Goal: Navigation & Orientation: Find specific page/section

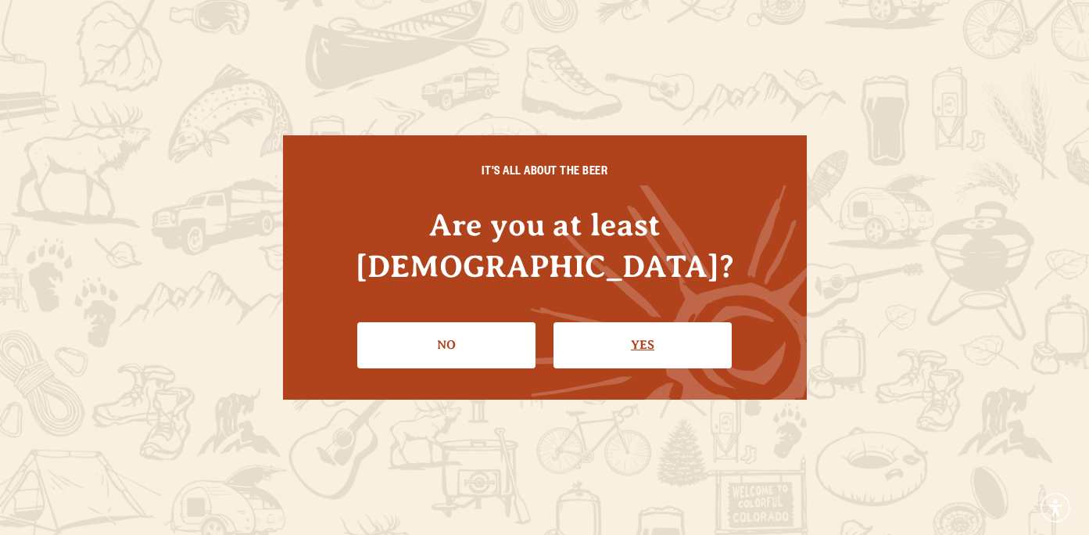
click at [621, 325] on link "Yes" at bounding box center [642, 344] width 178 height 45
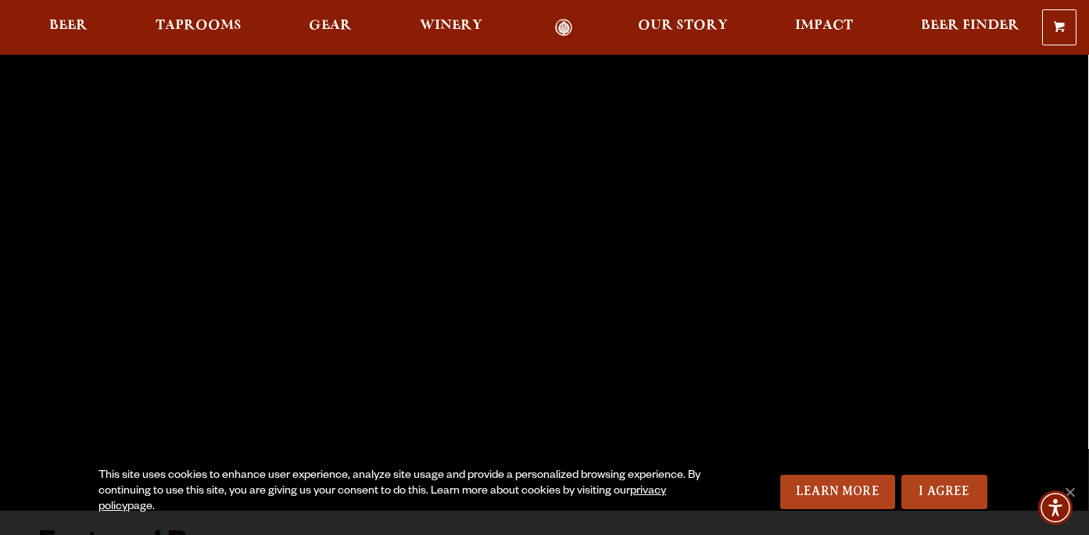
scroll to position [106, 0]
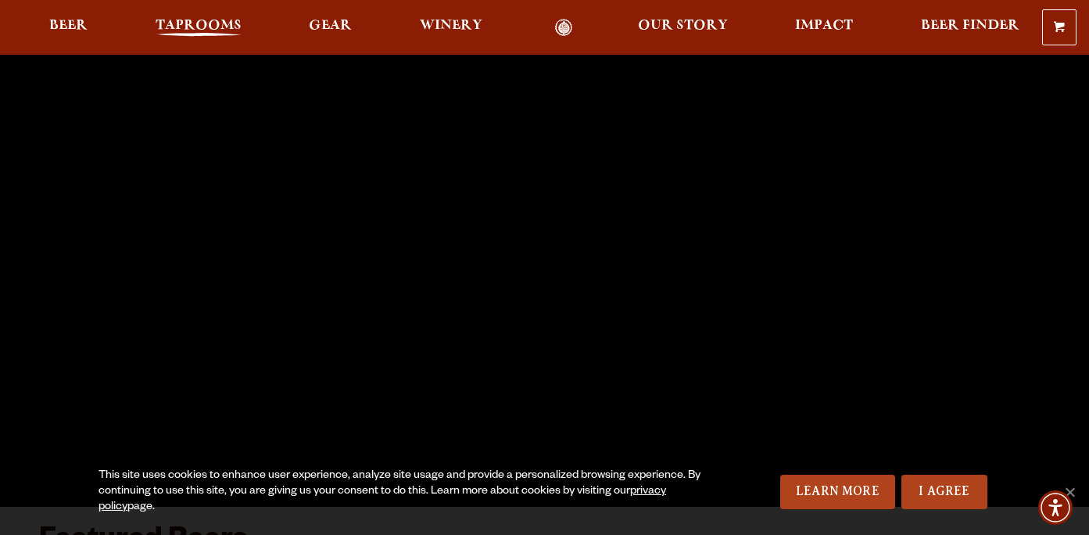
click at [174, 27] on span "Taprooms" at bounding box center [199, 26] width 86 height 13
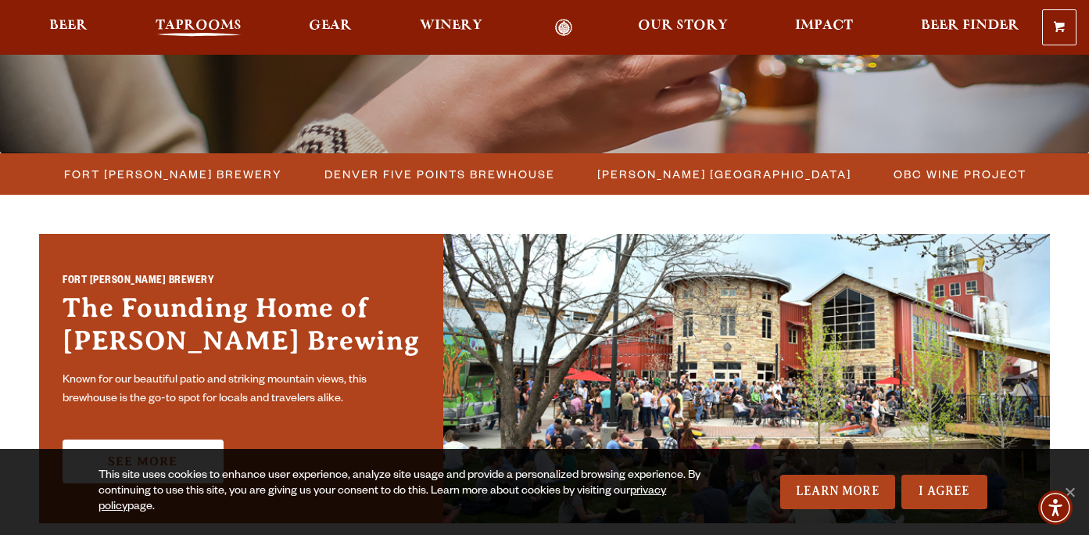
scroll to position [355, 0]
click at [142, 175] on span "Fort [PERSON_NAME] Brewery" at bounding box center [173, 174] width 218 height 23
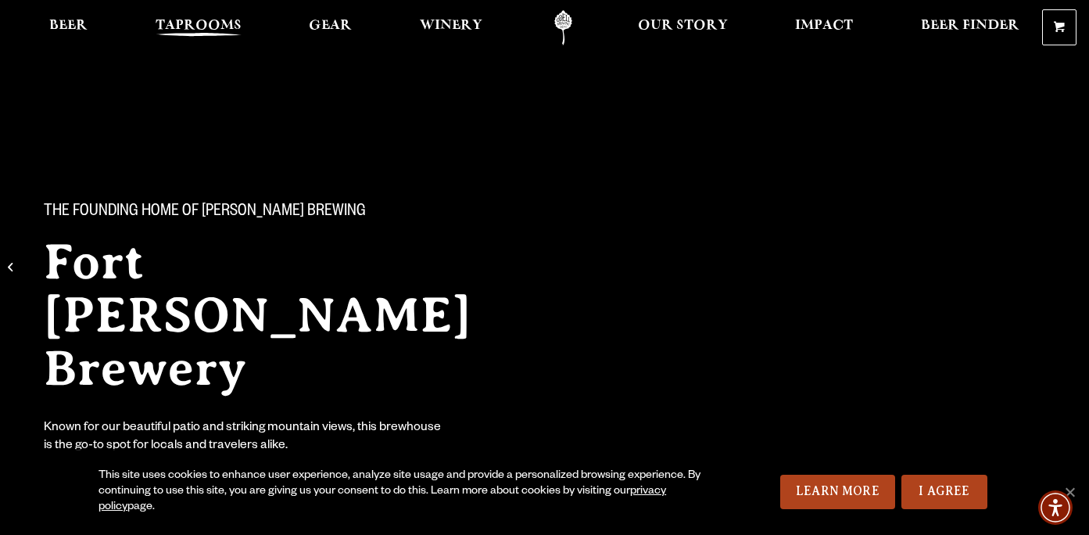
click at [220, 24] on span "Taprooms" at bounding box center [199, 26] width 86 height 13
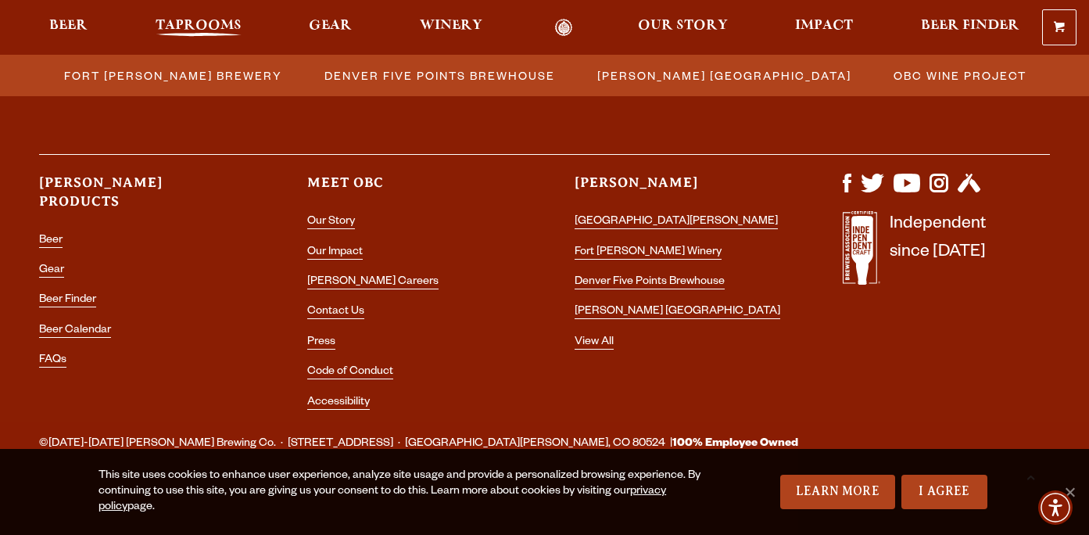
scroll to position [1883, 0]
click at [596, 217] on link "[GEOGRAPHIC_DATA][PERSON_NAME]" at bounding box center [676, 224] width 203 height 14
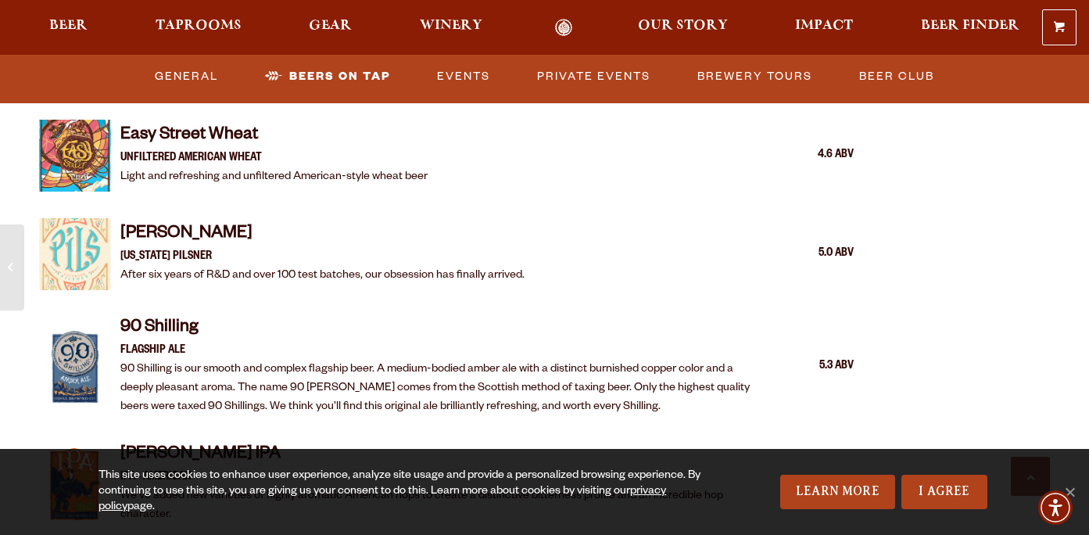
scroll to position [1692, 0]
